Goal: Information Seeking & Learning: Compare options

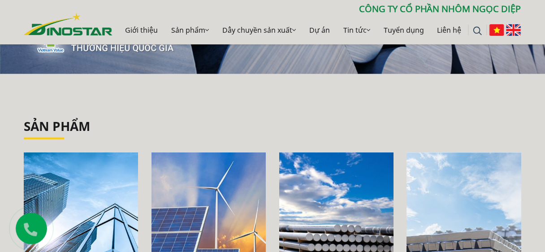
scroll to position [72, 0]
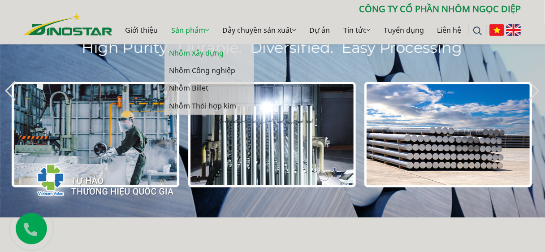
click at [197, 53] on link "Nhôm Xây dựng" at bounding box center [210, 52] width 90 height 17
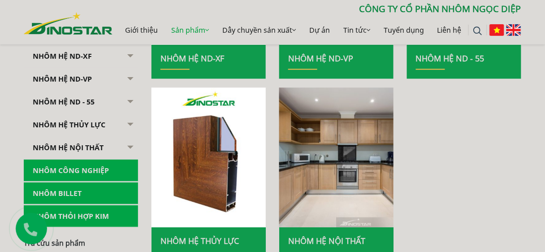
scroll to position [359, 0]
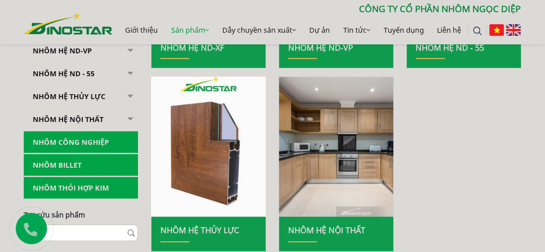
click at [208, 153] on img at bounding box center [209, 147] width 122 height 150
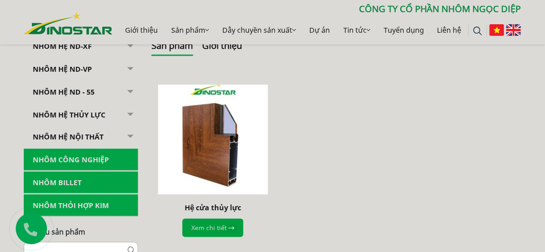
scroll to position [215, 0]
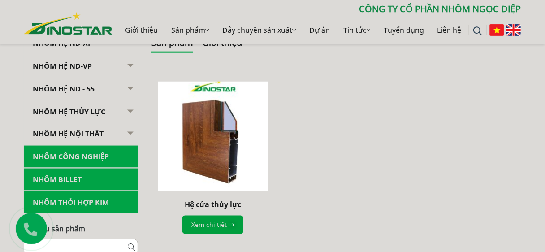
click at [209, 152] on img at bounding box center [213, 136] width 121 height 121
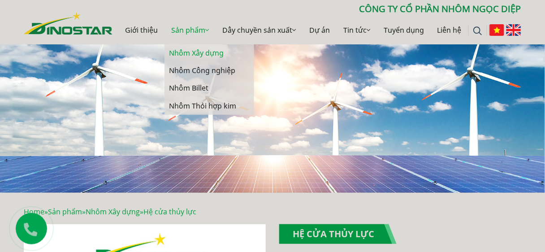
click at [197, 54] on link "Nhôm Xây dựng" at bounding box center [210, 52] width 90 height 17
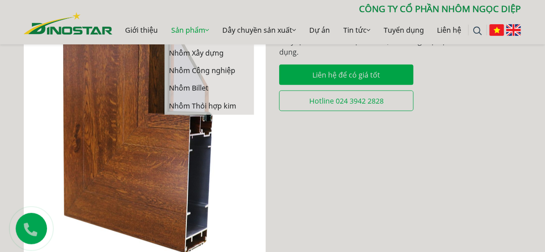
scroll to position [287, 0]
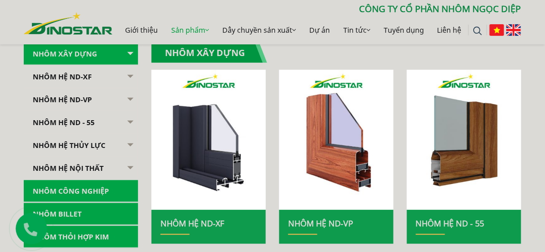
scroll to position [179, 0]
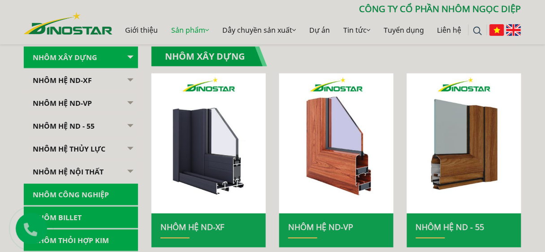
click at [130, 76] on button "button" at bounding box center [129, 81] width 18 height 22
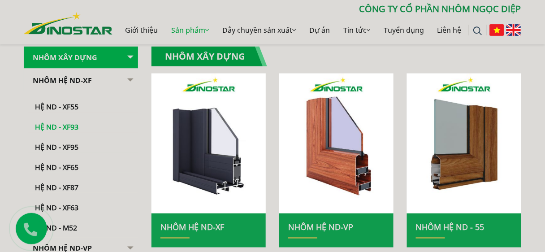
click at [70, 125] on link "Hệ ND - XF93" at bounding box center [83, 123] width 110 height 20
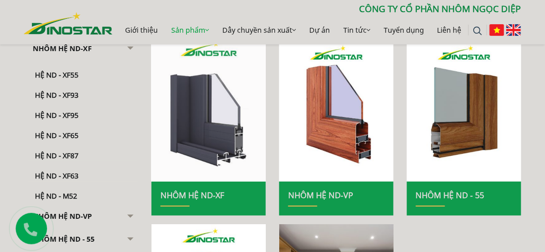
scroll to position [215, 0]
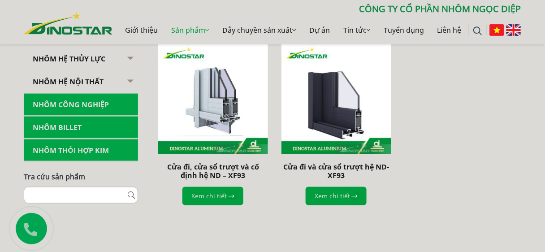
scroll to position [287, 0]
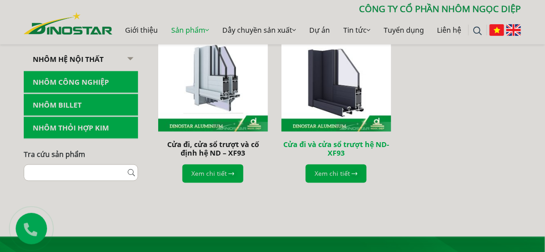
click at [319, 148] on link "Cửa đi và cửa sổ trượt hệ ND-XF93" at bounding box center [336, 149] width 106 height 18
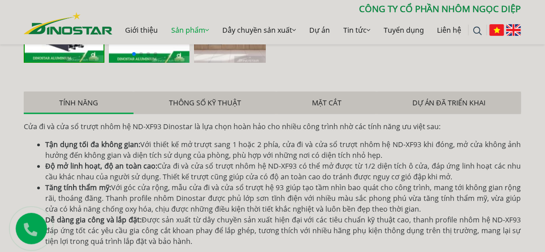
scroll to position [538, 0]
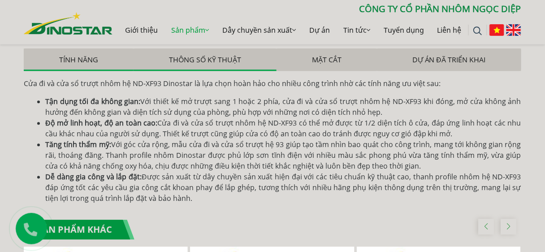
click at [222, 55] on button "Thông số kỹ thuật" at bounding box center [205, 59] width 143 height 22
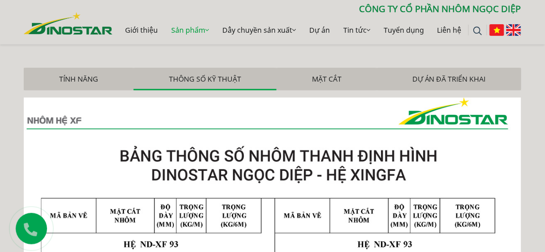
scroll to position [502, 0]
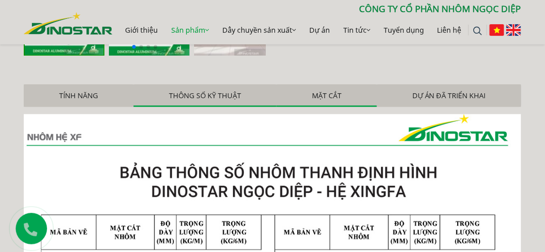
click at [321, 90] on button "Mặt cắt" at bounding box center [327, 95] width 100 height 22
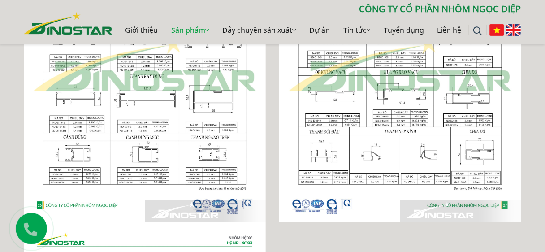
scroll to position [718, 0]
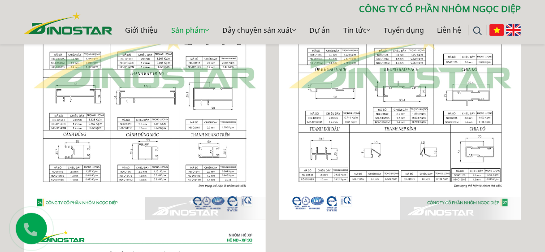
click at [314, 234] on div at bounding box center [272, 220] width 511 height 642
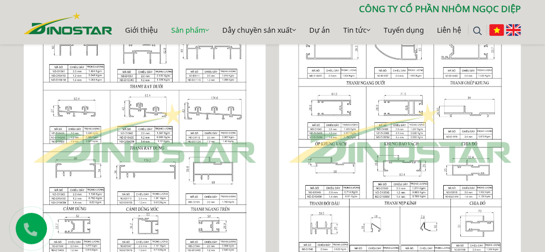
scroll to position [646, 0]
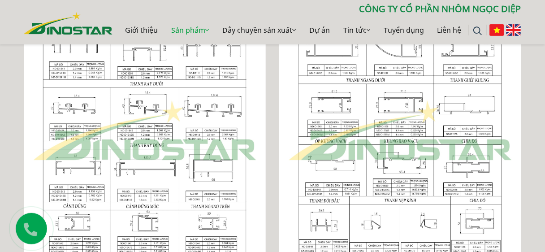
click at [288, 134] on img at bounding box center [400, 130] width 242 height 321
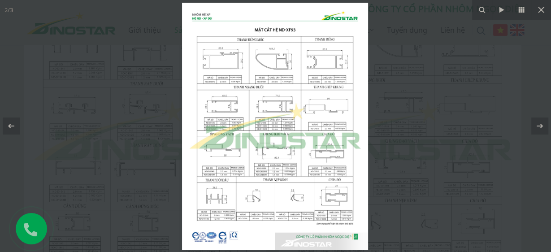
click at [103, 116] on div at bounding box center [275, 126] width 551 height 252
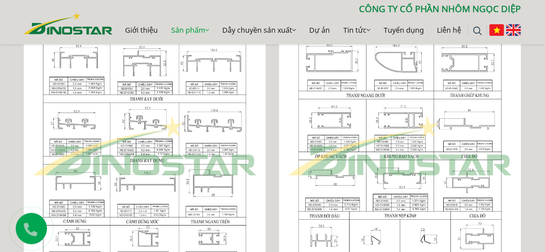
scroll to position [610, 0]
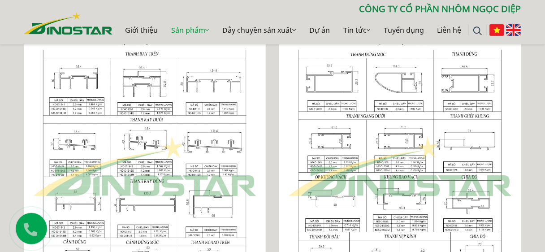
click at [528, 70] on div "Home » Sản phẩm » Nhôm Xây dựng » Nhôm Hệ ND-XF » Hệ ND - XF93 » Cửa đi và cửa …" at bounding box center [272, 248] width 511 height 1304
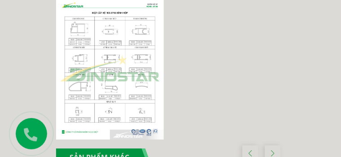
scroll to position [749, 0]
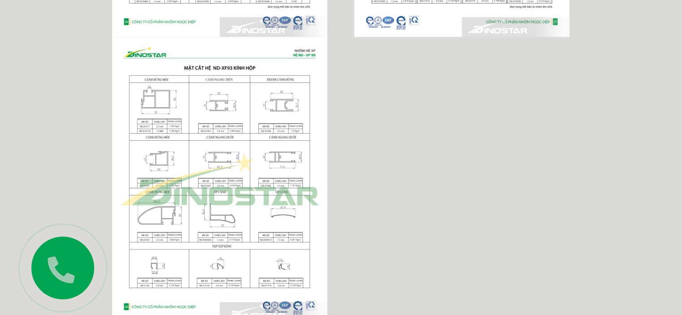
scroll to position [0, 0]
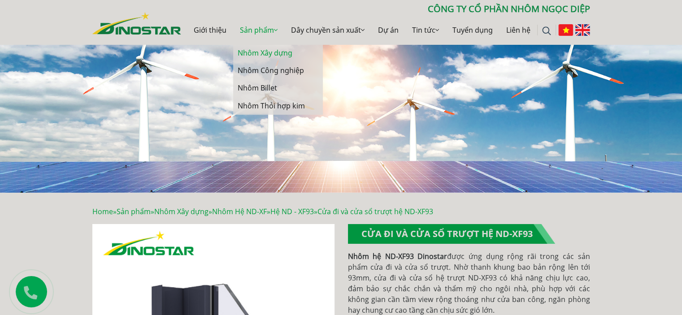
click at [256, 51] on link "Nhôm Xây dựng" at bounding box center [278, 52] width 90 height 17
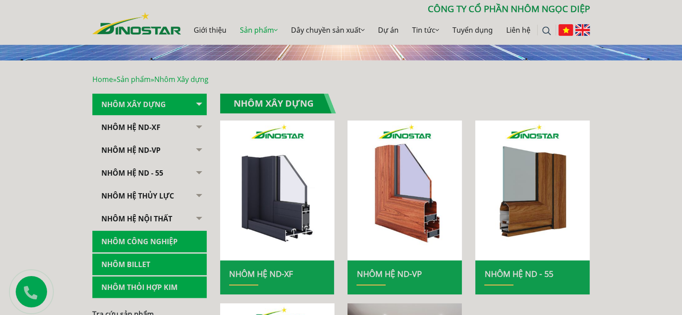
scroll to position [135, 0]
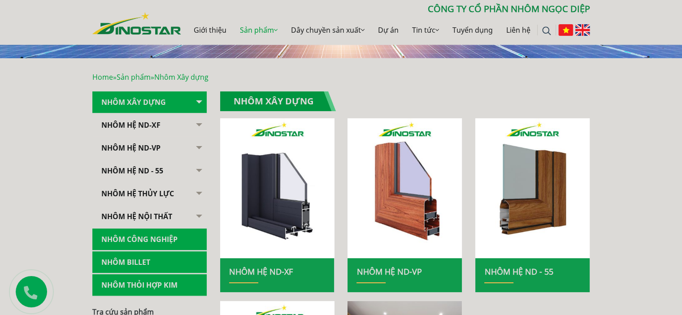
click at [202, 125] on button "button" at bounding box center [198, 125] width 18 height 22
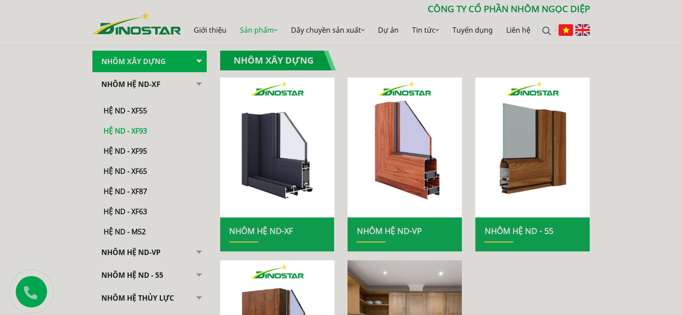
scroll to position [179, 0]
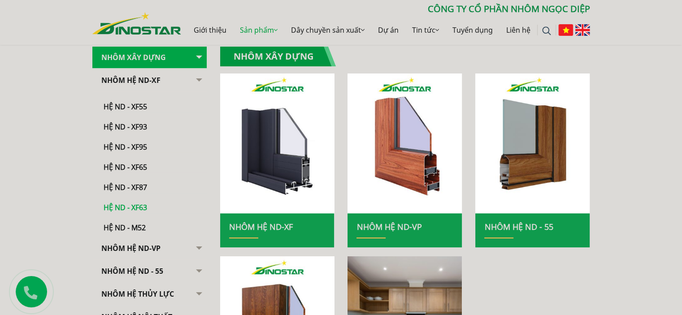
click at [137, 203] on link "Hệ ND - XF63" at bounding box center [152, 203] width 110 height 20
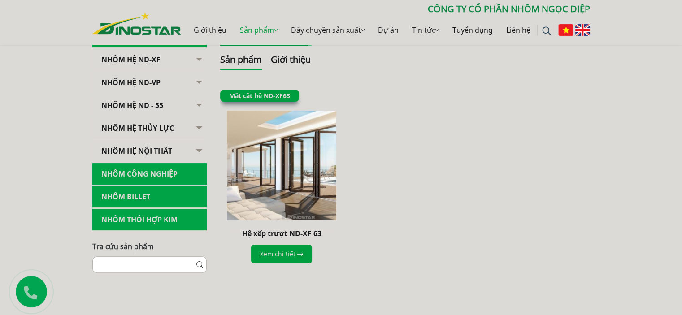
scroll to position [224, 0]
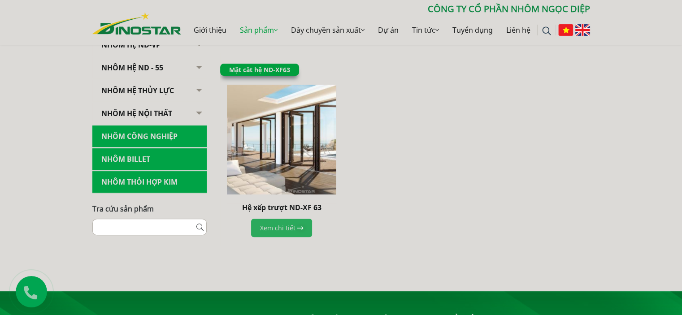
click at [283, 231] on link "Xem chi tiết" at bounding box center [281, 228] width 61 height 18
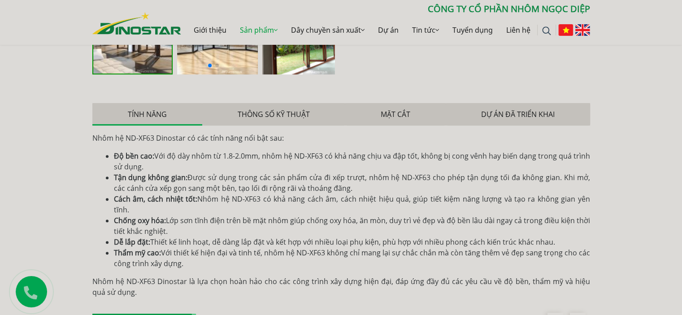
scroll to position [493, 0]
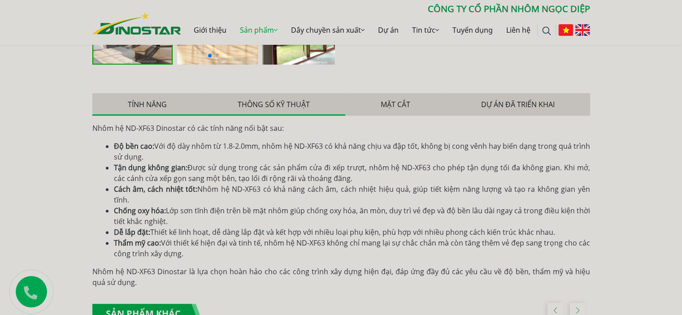
click at [294, 105] on button "Thông số kỹ thuật" at bounding box center [273, 104] width 143 height 22
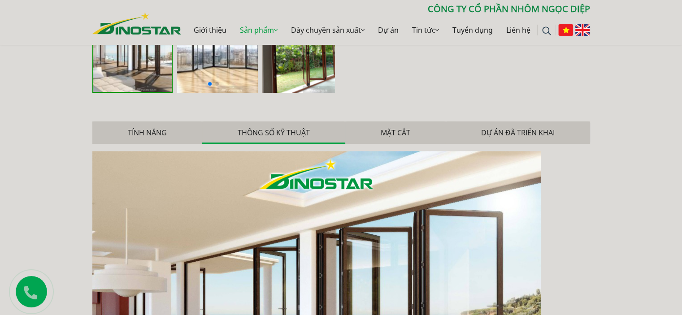
scroll to position [449, 0]
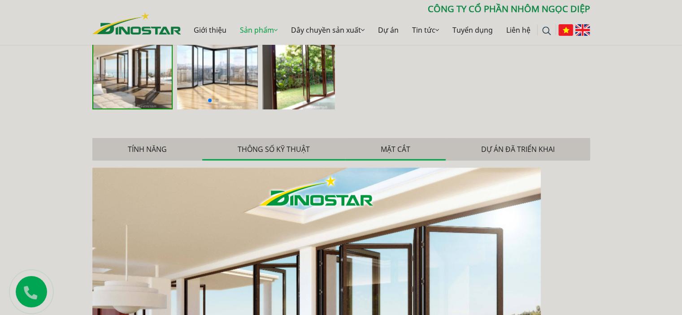
click at [398, 143] on button "Mặt cắt" at bounding box center [395, 149] width 100 height 22
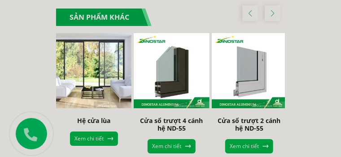
scroll to position [767, 0]
